Goal: Find specific page/section: Find specific page/section

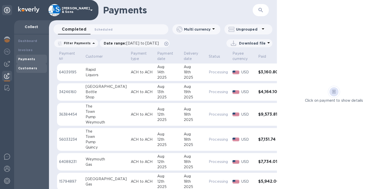
click at [29, 68] on b "Customers" at bounding box center [27, 68] width 19 height 4
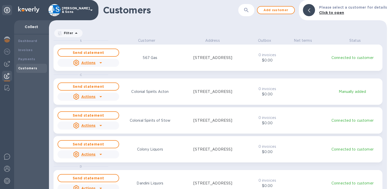
scroll to position [147, 334]
click at [29, 59] on b "Payments" at bounding box center [26, 59] width 17 height 4
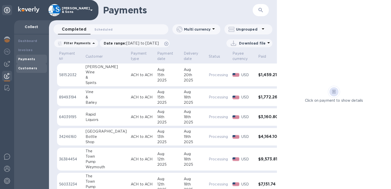
click at [28, 67] on b "Customers" at bounding box center [27, 68] width 19 height 4
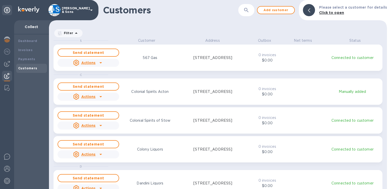
scroll to position [147, 334]
click at [306, 7] on div at bounding box center [309, 10] width 12 height 12
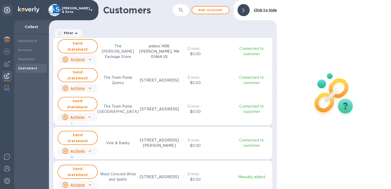
scroll to position [820, 0]
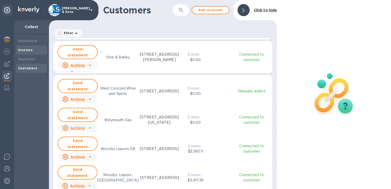
click at [29, 50] on b "Invoices" at bounding box center [25, 50] width 14 height 4
